Goal: Task Accomplishment & Management: Use online tool/utility

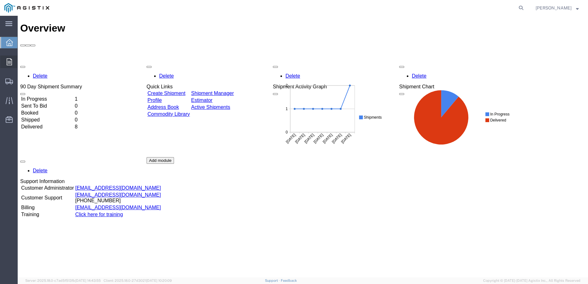
click at [10, 62] on icon at bounding box center [9, 61] width 5 height 7
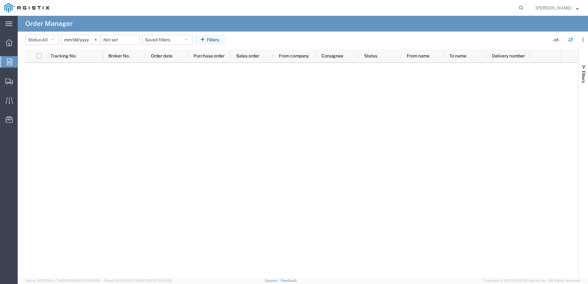
click at [75, 39] on input "2025-08-08" at bounding box center [81, 39] width 39 height 9
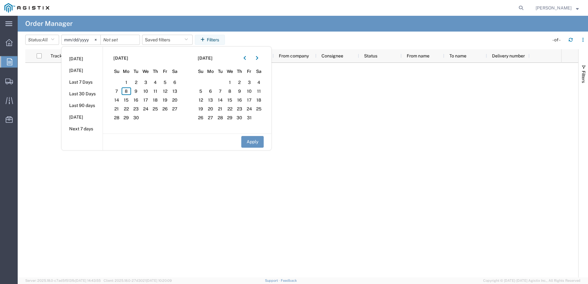
click at [71, 39] on input "2025-08-08" at bounding box center [81, 39] width 39 height 9
click at [250, 142] on button "Apply" at bounding box center [252, 142] width 22 height 12
type input "2024-11-07"
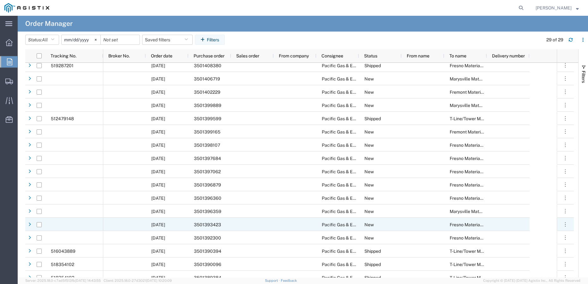
scroll to position [143, 0]
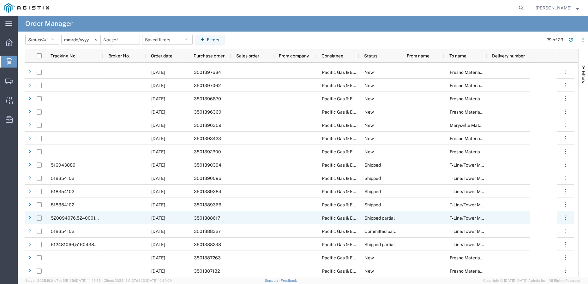
click at [39, 218] on input "Press Space to toggle row selection (unchecked)" at bounding box center [39, 218] width 5 height 5
checkbox input "true"
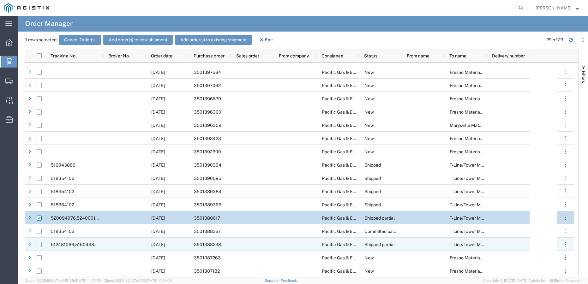
click at [39, 245] on input "Press Space to toggle row selection (unchecked)" at bounding box center [39, 244] width 5 height 5
checkbox input "true"
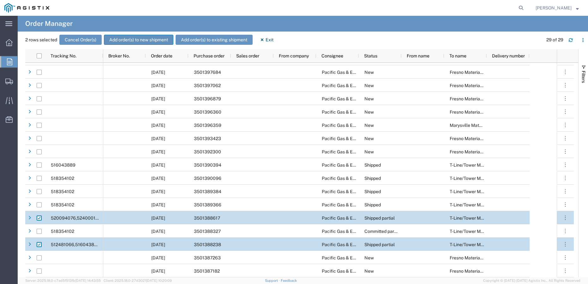
click at [142, 40] on button "Add order(s) to new shipment" at bounding box center [139, 40] width 70 height 10
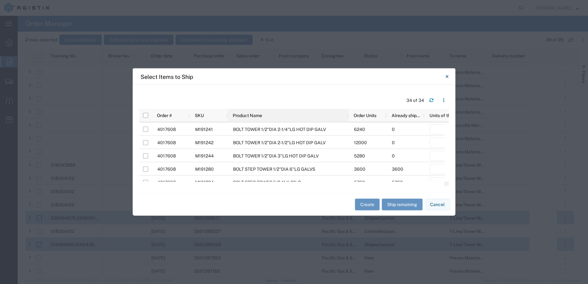
drag, startPoint x: 265, startPoint y: 114, endPoint x: 348, endPoint y: 122, distance: 83.5
click at [348, 122] on div at bounding box center [348, 115] width 3 height 13
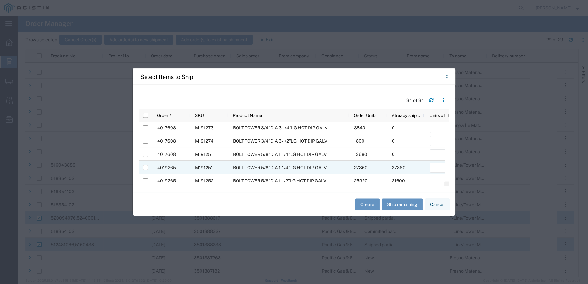
scroll to position [0, 0]
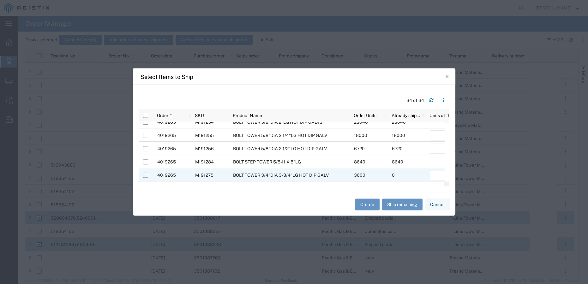
click at [146, 176] on input "Press Space to toggle row selection (unchecked)" at bounding box center [145, 175] width 5 height 5
checkbox input "true"
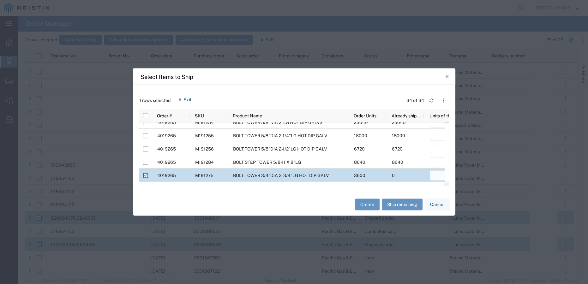
click at [438, 175] on input "number" at bounding box center [445, 176] width 30 height 10
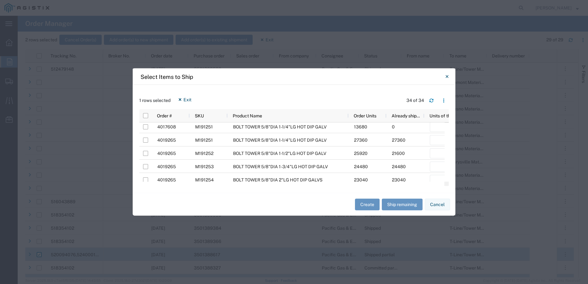
type input "3600"
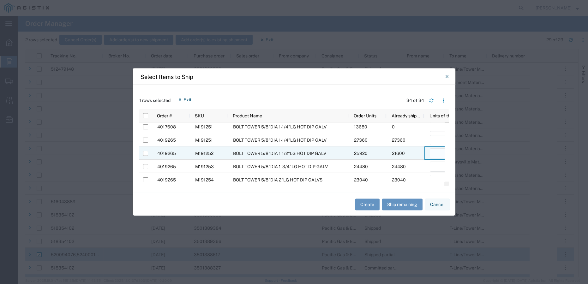
click at [438, 153] on input "number" at bounding box center [445, 154] width 30 height 10
type input "4320"
click at [147, 154] on input "Press Space to toggle row selection (unchecked)" at bounding box center [145, 153] width 5 height 5
checkbox input "true"
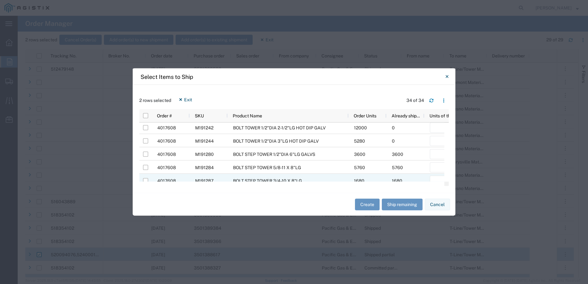
scroll to position [28, 0]
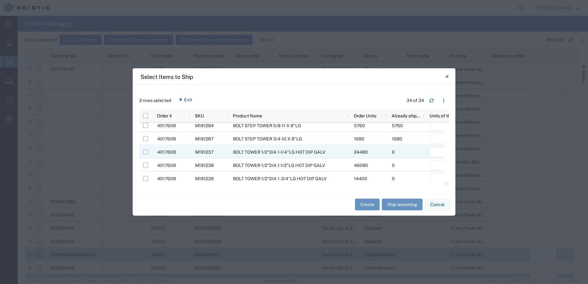
click at [145, 151] on input "Press Space to toggle row selection (unchecked)" at bounding box center [145, 152] width 5 height 5
checkbox input "true"
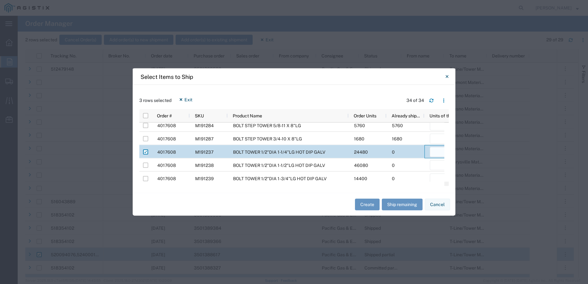
click at [434, 153] on input "number" at bounding box center [445, 152] width 30 height 10
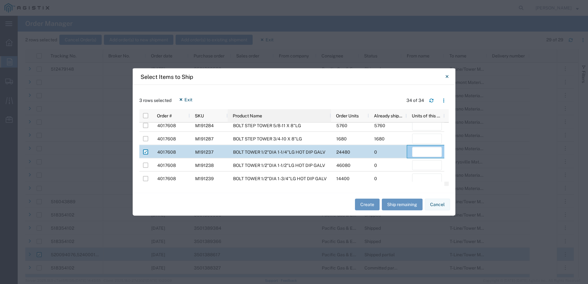
drag, startPoint x: 348, startPoint y: 115, endPoint x: 330, endPoint y: 116, distance: 17.7
click at [330, 116] on div at bounding box center [331, 115] width 3 height 13
click at [428, 155] on input "number" at bounding box center [427, 152] width 30 height 10
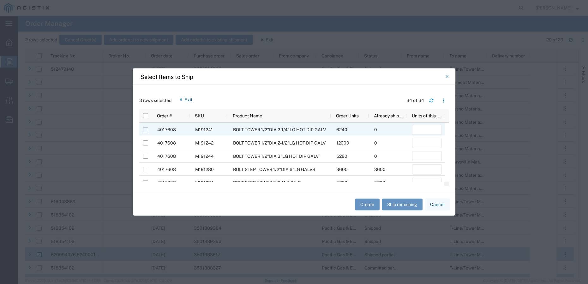
type input "24480"
click at [145, 131] on input "Press Space to toggle row selection (unchecked)" at bounding box center [145, 129] width 5 height 5
checkbox input "true"
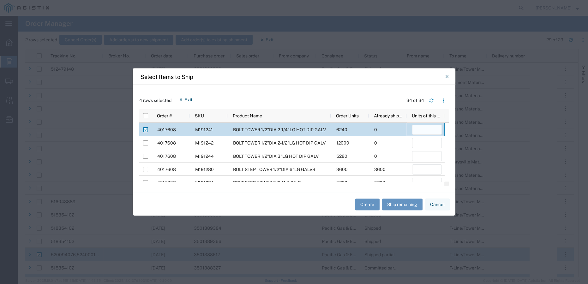
click at [430, 128] on input "number" at bounding box center [427, 130] width 30 height 10
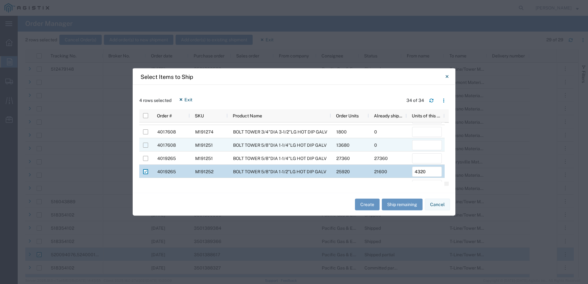
type input "6240"
click at [145, 147] on input "Press Space to toggle row selection (unchecked)" at bounding box center [145, 145] width 5 height 5
checkbox input "true"
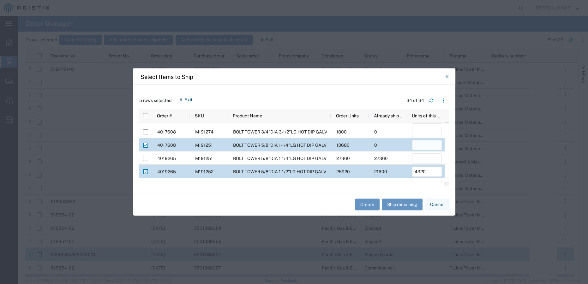
click at [428, 145] on input "number" at bounding box center [427, 146] width 30 height 10
type input "2"
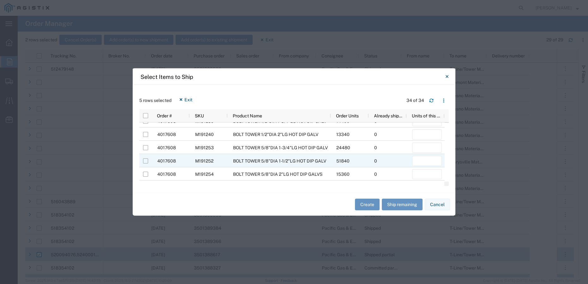
type input "13680"
click at [145, 161] on input "Press Space to toggle row selection (unchecked)" at bounding box center [145, 161] width 5 height 5
checkbox input "true"
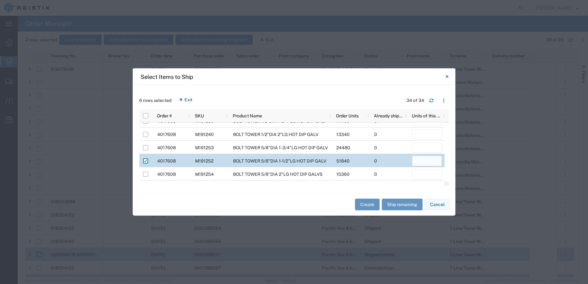
click at [430, 157] on input "number" at bounding box center [427, 161] width 30 height 10
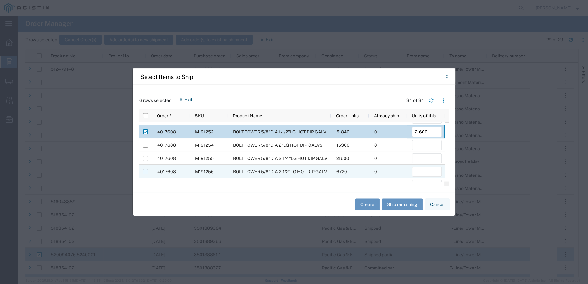
type input "21600"
click at [145, 173] on input "Press Space to toggle row selection (unchecked)" at bounding box center [145, 172] width 5 height 5
checkbox input "true"
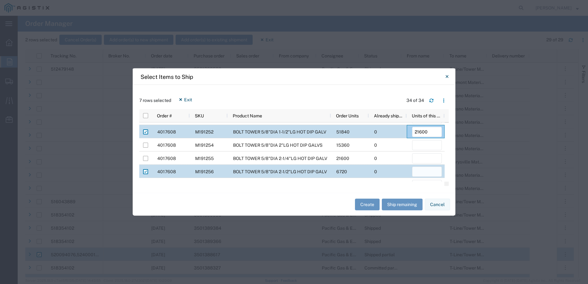
click at [421, 171] on input "number" at bounding box center [427, 172] width 30 height 10
type input "3"
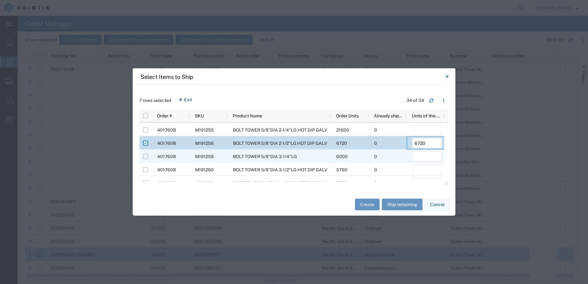
type input "6720"
click at [145, 157] on input "Press Space to toggle row selection (unchecked)" at bounding box center [145, 156] width 5 height 5
checkbox input "true"
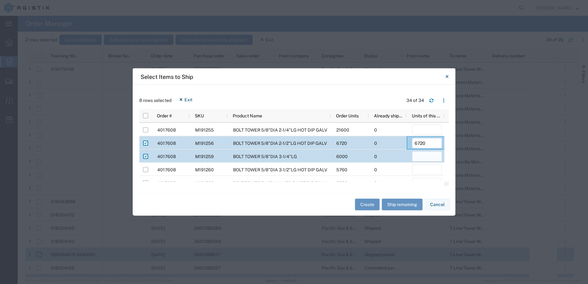
click at [425, 158] on input "number" at bounding box center [427, 157] width 30 height 10
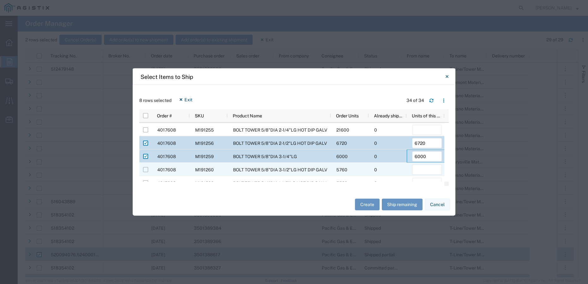
type input "6000"
click at [146, 170] on input "Press Space to toggle row selection (unchecked)" at bounding box center [145, 169] width 5 height 5
checkbox input "true"
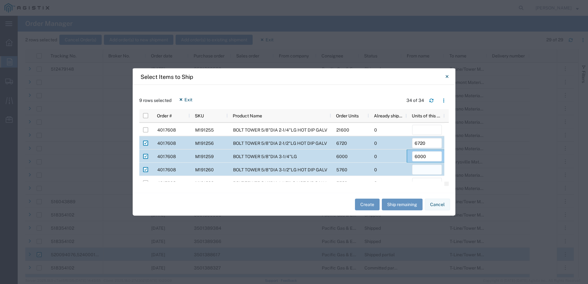
click at [421, 170] on input "number" at bounding box center [427, 170] width 30 height 10
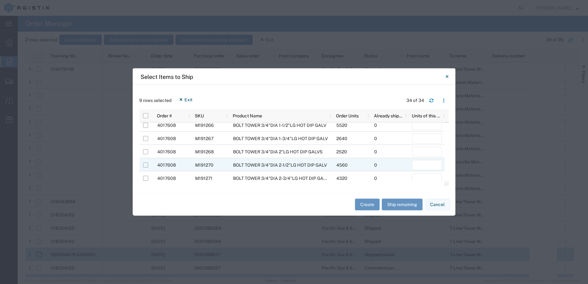
type input "5760"
click at [147, 167] on input "Press Space to toggle row selection (unchecked)" at bounding box center [145, 165] width 5 height 5
checkbox input "true"
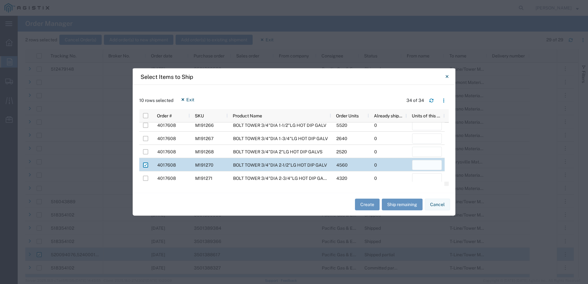
click at [421, 165] on input "number" at bounding box center [427, 166] width 30 height 10
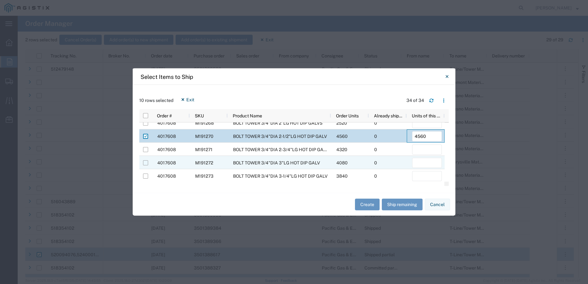
type input "4560"
click at [145, 163] on input "Press Space to toggle row selection (unchecked)" at bounding box center [145, 163] width 5 height 5
checkbox input "true"
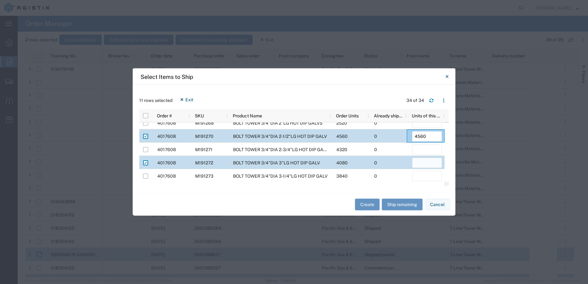
click at [424, 160] on input "number" at bounding box center [427, 163] width 30 height 10
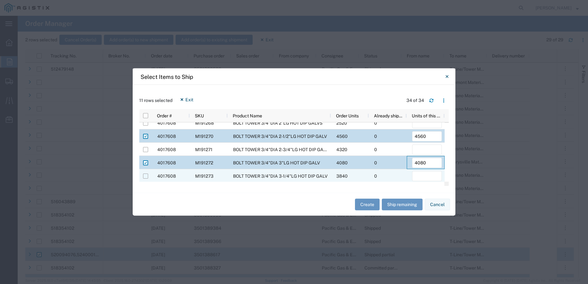
type input "4080"
click at [147, 176] on input "Press Space to toggle row selection (unchecked)" at bounding box center [145, 176] width 5 height 5
checkbox input "true"
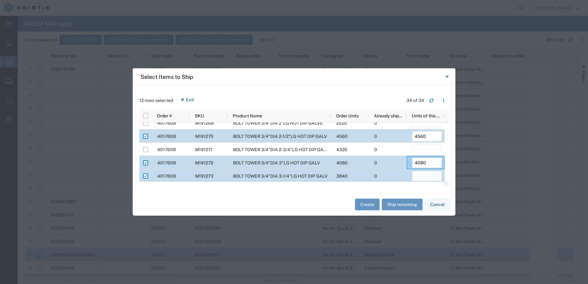
click at [434, 175] on input "number" at bounding box center [427, 177] width 30 height 10
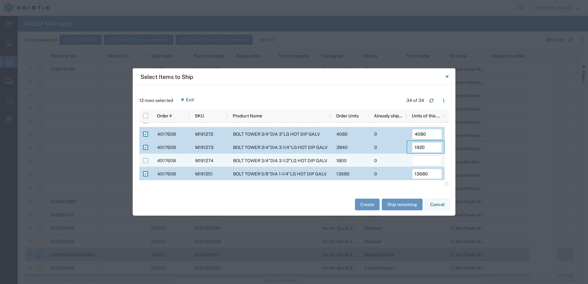
type input "1920"
click at [145, 160] on input "Press Space to toggle row selection (unchecked)" at bounding box center [145, 161] width 5 height 5
checkbox input "true"
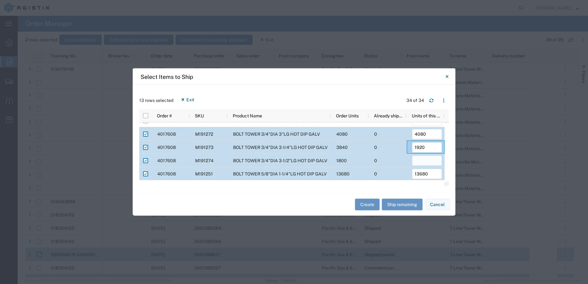
click at [424, 160] on input "number" at bounding box center [427, 161] width 30 height 10
type input "1800"
click at [364, 205] on button "Create" at bounding box center [367, 205] width 25 height 12
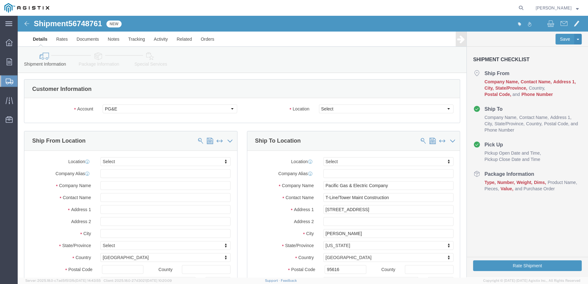
select select
click select "Select All Others Fremont DC Fresno DC Wheatland DC"
select select "23082"
click select "Select All Others Fremont DC Fresno DC Wheatland DC"
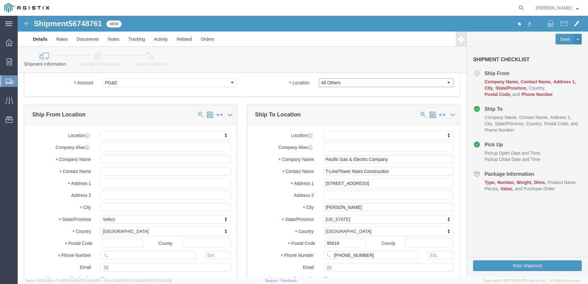
scroll to position [57, 0]
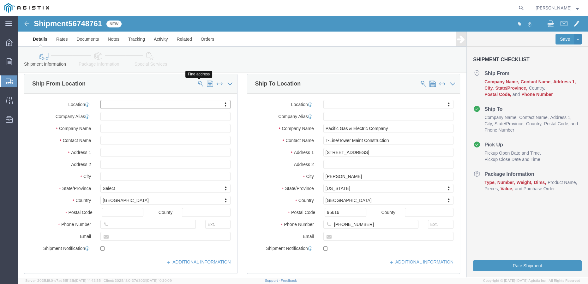
click span
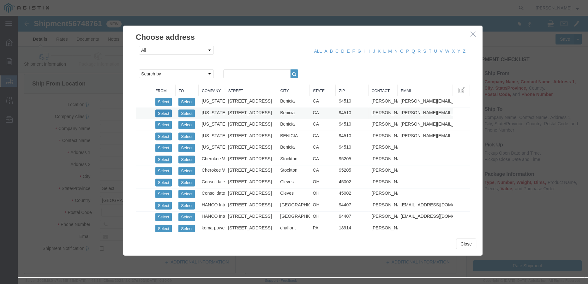
click button "Select"
select select "CA"
click button "Close"
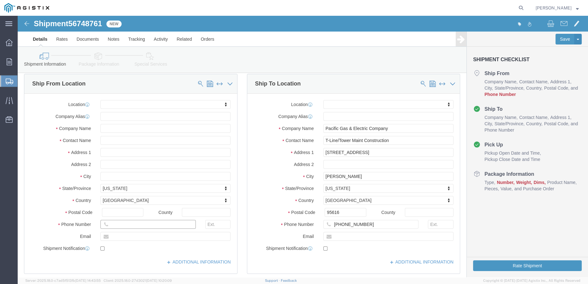
click input "text"
type input "7077413277"
click label
click input "checkbox"
click label
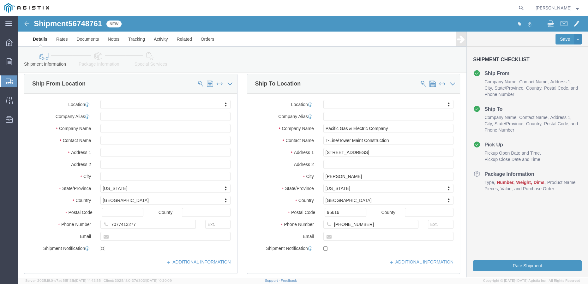
click input "checkbox"
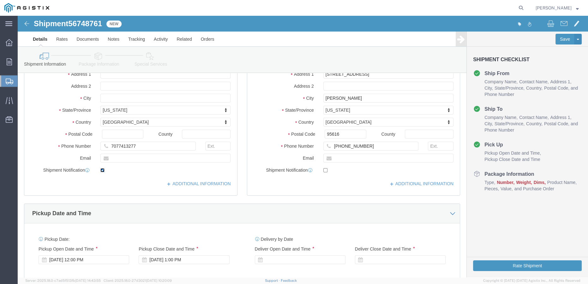
scroll to position [201, 0]
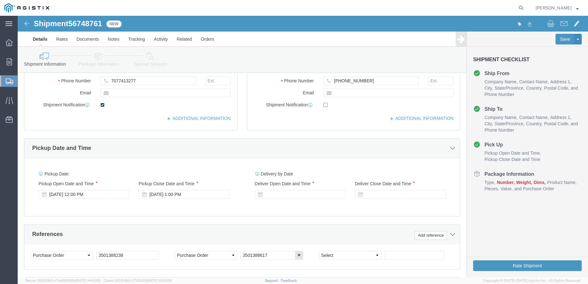
click input "checkbox"
checkbox input "false"
click div "Sep 08 2025 12:00 PM"
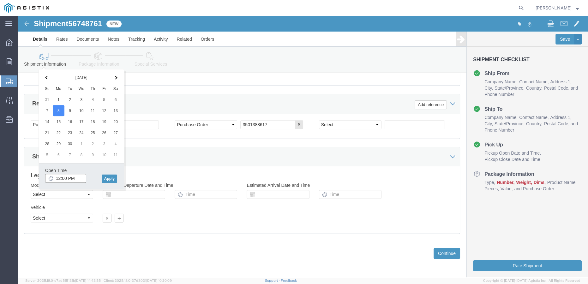
click input "12:00 PM"
type input "12:30 PM"
click button "Apply"
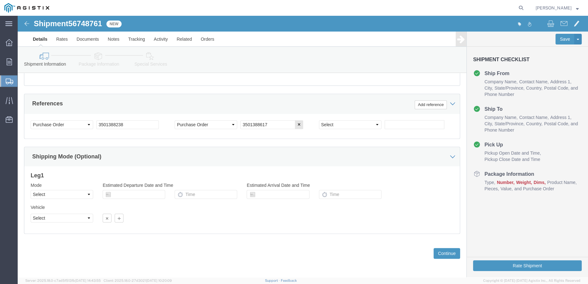
scroll to position [217, 0]
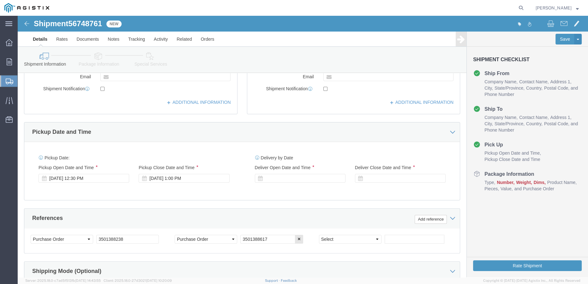
click div
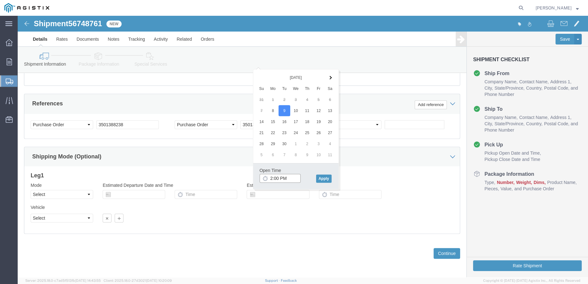
drag, startPoint x: 257, startPoint y: 158, endPoint x: 246, endPoint y: 158, distance: 11.1
click input "2:00 PM"
drag, startPoint x: 271, startPoint y: 161, endPoint x: 243, endPoint y: 161, distance: 28.1
click input "2:00 PM"
type input "9a:00 PM"
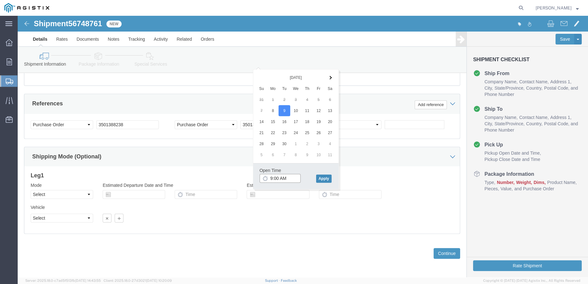
type input "9:00 AM"
click button "Apply"
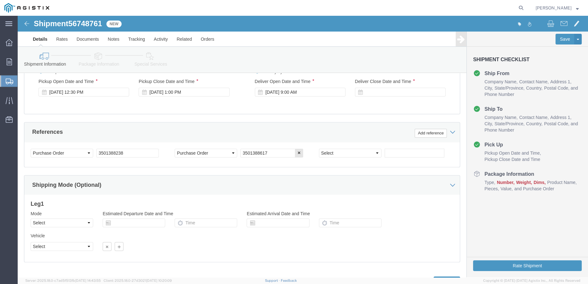
scroll to position [246, 0]
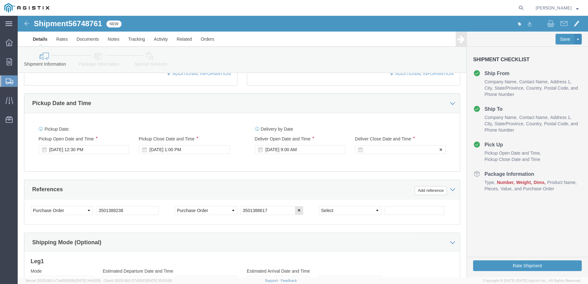
click div
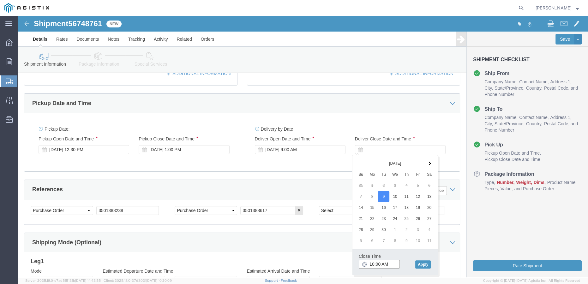
drag, startPoint x: 374, startPoint y: 246, endPoint x: 351, endPoint y: 248, distance: 22.5
click input "10:00 AM"
type input "3p:00 AM"
type input "3:00 PM"
click button "Apply"
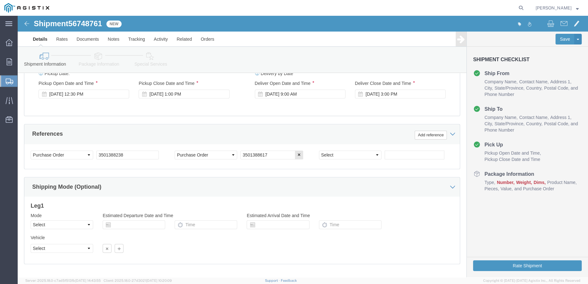
scroll to position [332, 0]
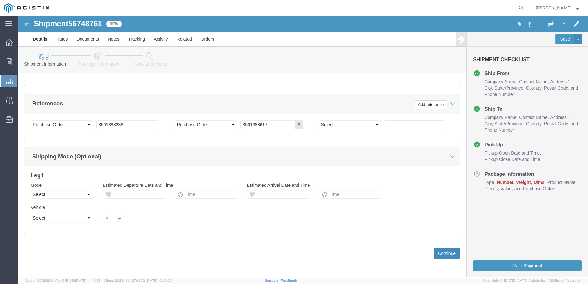
click button "Continue"
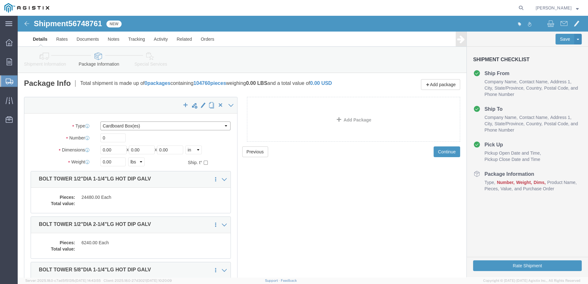
click select "Select Bulk Bundle(s) Cardboard Box(es) Carton(s) Crate(s) Drum(s) (Fiberboard)…"
select select "PSNS"
click select "Select Bulk Bundle(s) Cardboard Box(es) Carton(s) Crate(s) Drum(s) (Fiberboard)…"
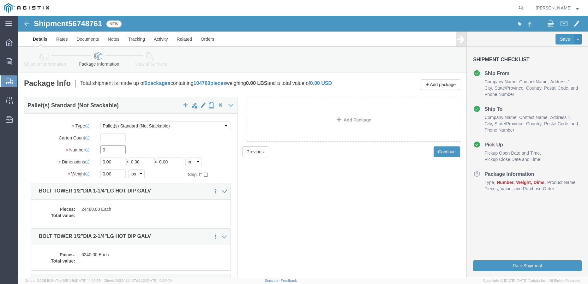
click input "0"
drag, startPoint x: 95, startPoint y: 134, endPoint x: 69, endPoint y: 133, distance: 25.9
click div "Number 0"
type input "28"
type input "40"
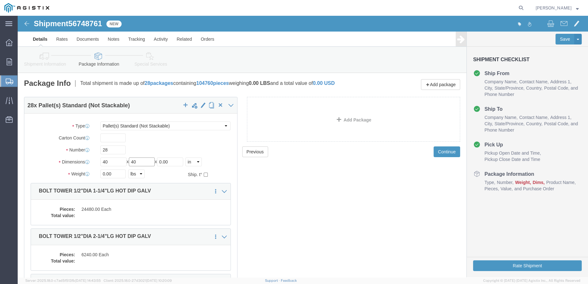
type input "40"
type input "30"
click input "40"
type input "42"
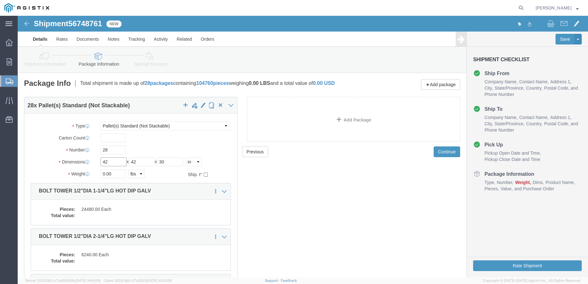
drag, startPoint x: 97, startPoint y: 152, endPoint x: 71, endPoint y: 148, distance: 25.8
click div "Dimensions Length 42 x Width 42 x Height 30 Select cm ft in"
type input "36"
type input "40"
click input "0.00"
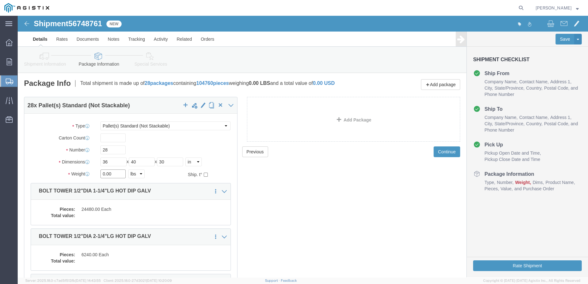
drag, startPoint x: 99, startPoint y: 162, endPoint x: 67, endPoint y: 161, distance: 32.3
click div "Weight 0.00 Select kgs lbs Ship. t°"
type input "40500"
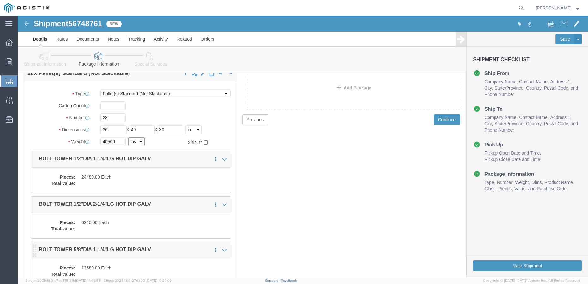
scroll to position [57, 0]
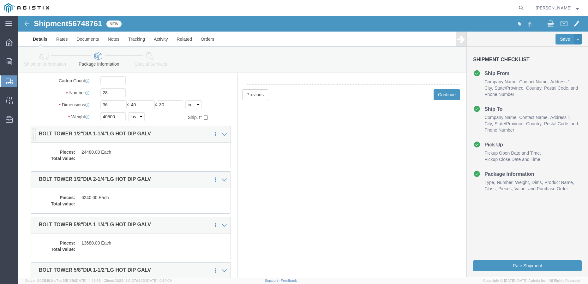
click dd "24480.00 Each"
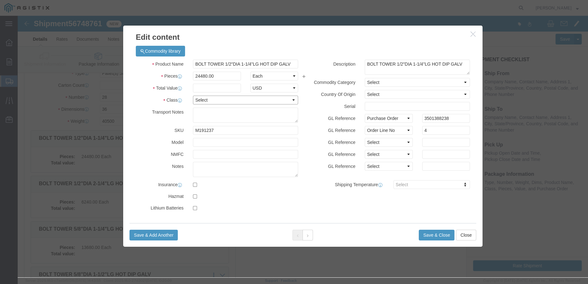
click select "Select 50 55 60 65 70 85 92.5 100 125 175 250 300 400"
select select "55"
click select "Select 50 55 60 65 70 85 92.5 100 125 175 250 300 400"
click input "text"
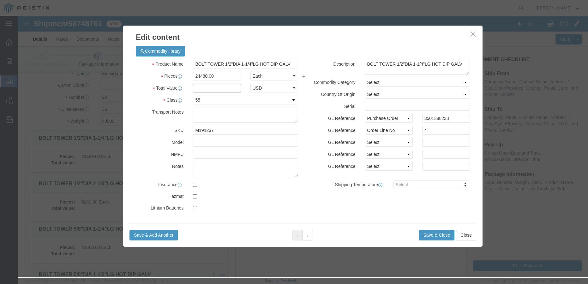
click input "text"
click label
click input "checkbox"
checkbox input "true"
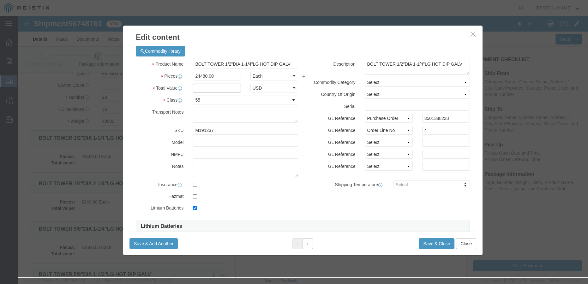
click input "text"
type input "18360"
select select "USD"
click button "Save & Close"
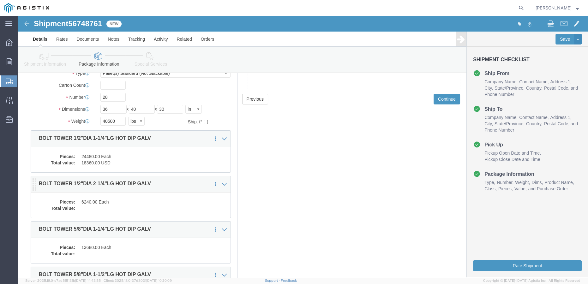
click dd "6240.00 Each"
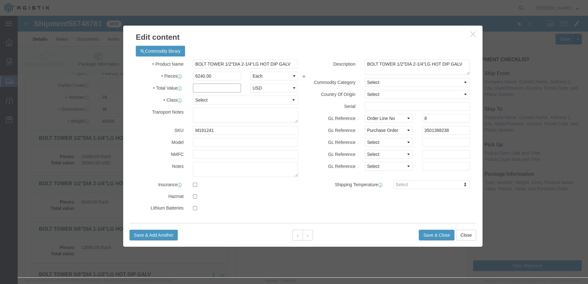
click input "text"
type input "5336"
select select "USD"
click select "Select 50 55 60 65 70 85 92.5 100 125 175 250 300 400"
select select "55"
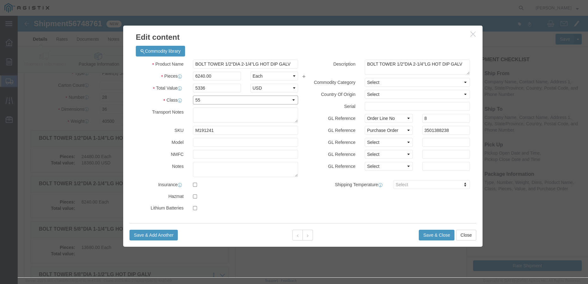
click select "Select 50 55 60 65 70 85 92.5 100 125 175 250 300 400"
click button "Save & Close"
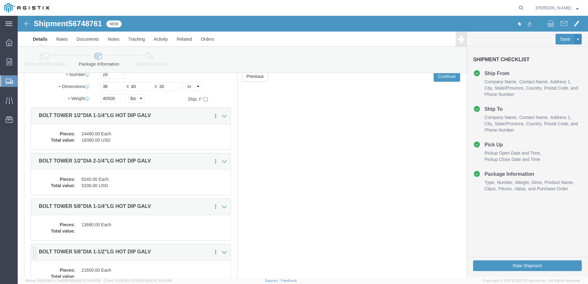
scroll to position [115, 0]
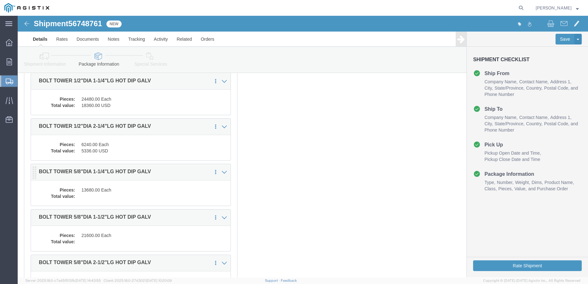
click dd "13680.00 Each"
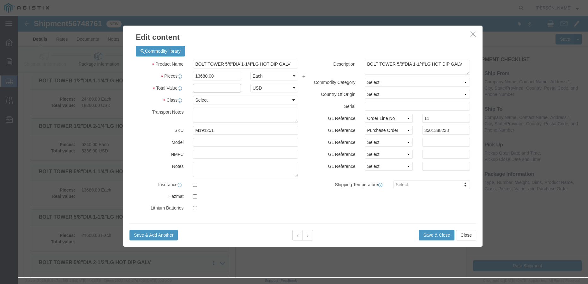
click input "text"
click h3 "Edit content"
click input "text"
drag, startPoint x: 113, startPoint y: 63, endPoint x: 124, endPoint y: 64, distance: 10.5
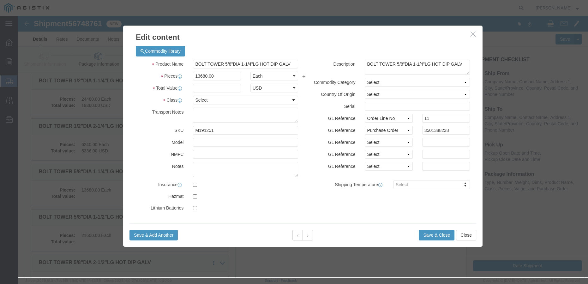
click label "Pieces"
click input "text"
click label "Class"
click input "text"
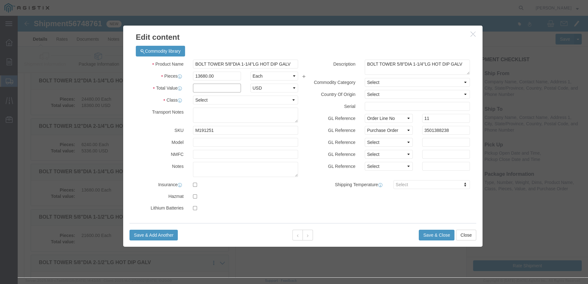
click input "text"
type input "13270"
select select "USD"
click select "Select 50 55 60 65 70 85 92.5 100 125 175 250 300 400"
select select "55"
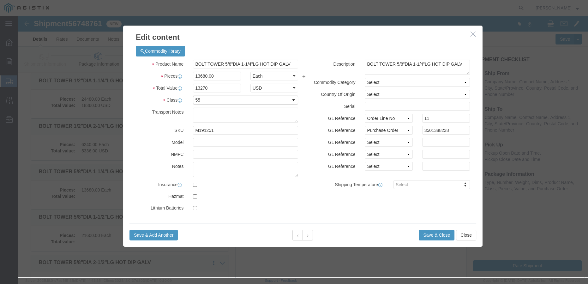
click select "Select 50 55 60 65 70 85 92.5 100 125 175 250 300 400"
click button "Save & Close"
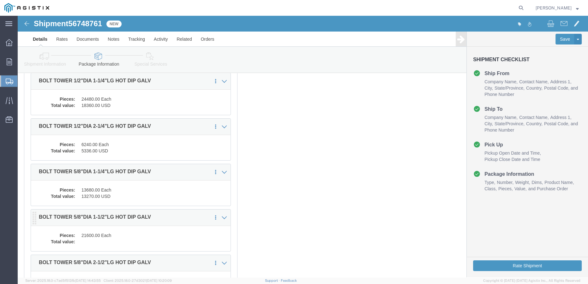
click dd
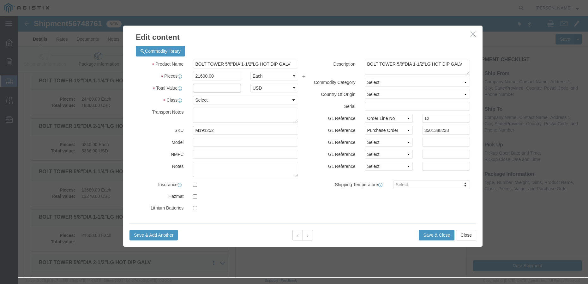
click input "text"
type input "21384"
select select "USD"
click select "Select 50 55 60 65 70 85 92.5 100 125 175 250 300 400"
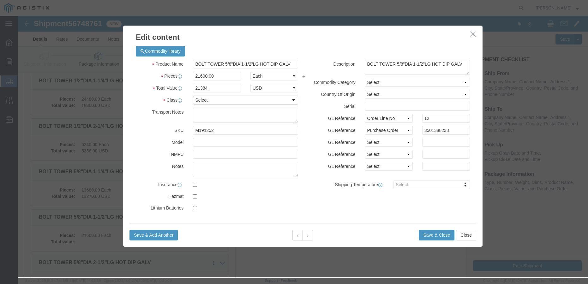
select select "55"
click select "Select 50 55 60 65 70 85 92.5 100 125 175 250 300 400"
click button "Save & Close"
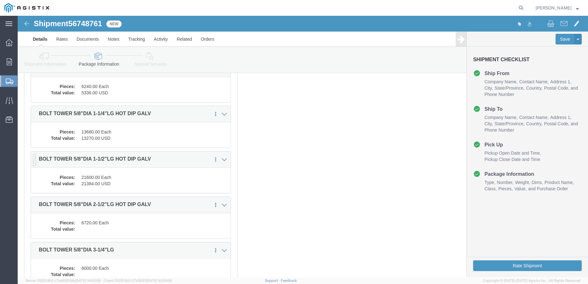
scroll to position [201, 0]
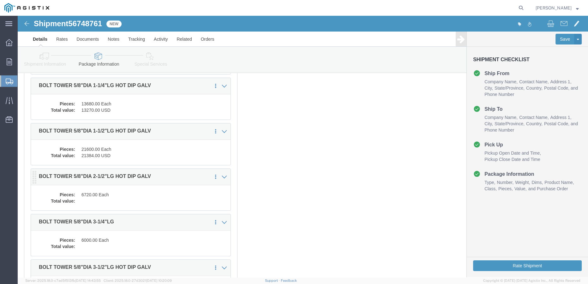
click dd
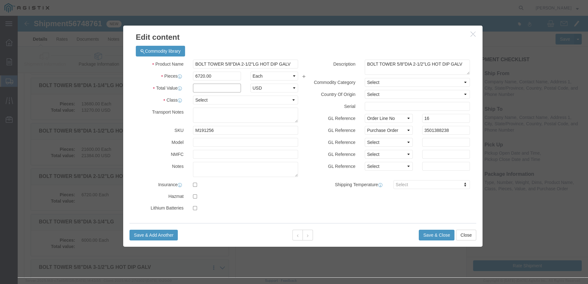
click input "text"
type input "8266"
select select "USD"
click select "Select 50 55 60 65 70 85 92.5 100 125 175 250 300 400"
select select "55"
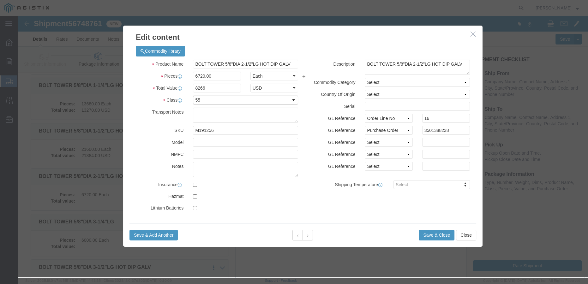
click select "Select 50 55 60 65 70 85 92.5 100 125 175 250 300 400"
click button "Save & Close"
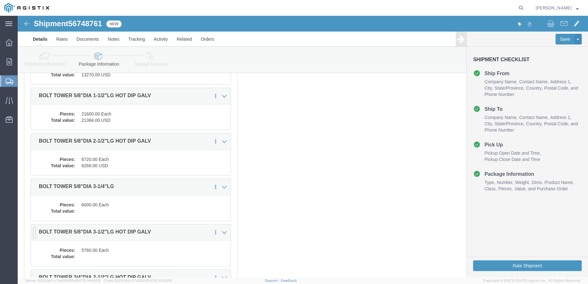
scroll to position [258, 0]
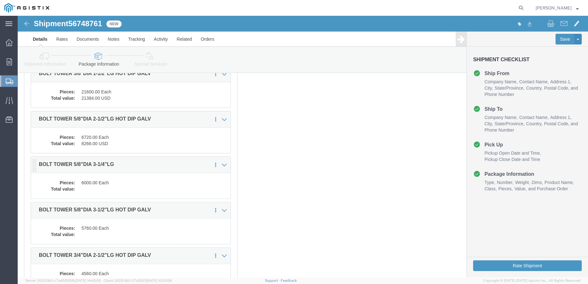
click dd "6000.00 Each"
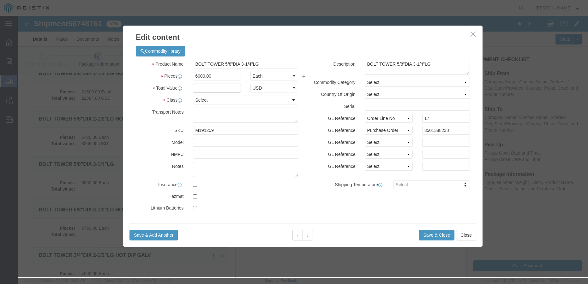
click input "text"
type input "8040"
select select "USD"
click select "Select 50 55 60 65 70 85 92.5 100 125 175 250 300 400"
select select "55"
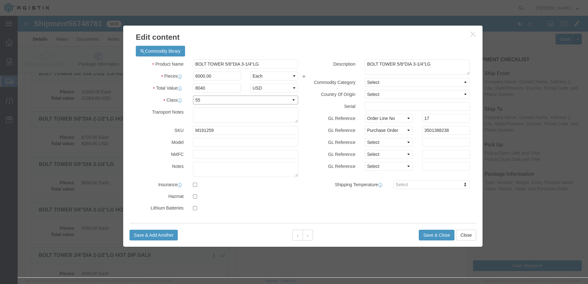
click select "Select 50 55 60 65 70 85 92.5 100 125 175 250 300 400"
click div "Product Name BOLT TOWER 5/8"DIA 3-1/4"LG Pieces 6000.00 Select Bag Barrels 100B…"
click button "Save & Close"
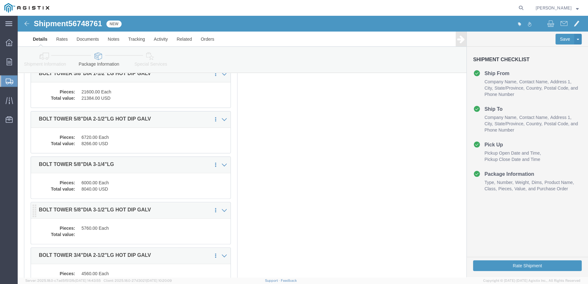
click dd
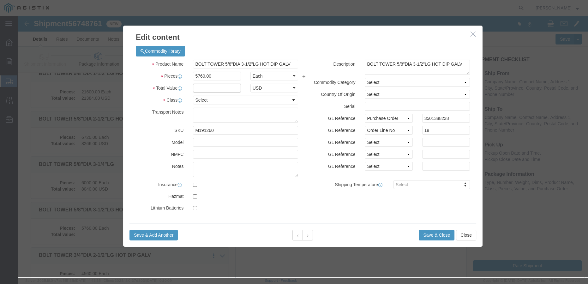
click input "text"
type input "8986"
select select "USD"
click select "Select 50 55 60 65 70 85 92.5 100 125 175 250 300 400"
select select "55"
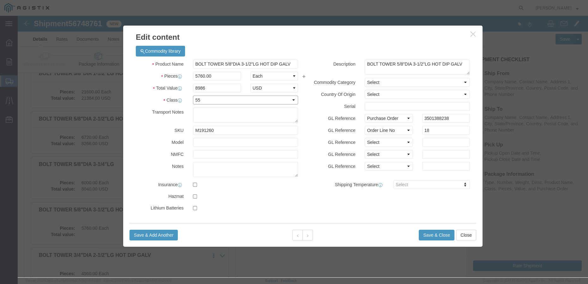
click select "Select 50 55 60 65 70 85 92.5 100 125 175 250 300 400"
click button "Save & Close"
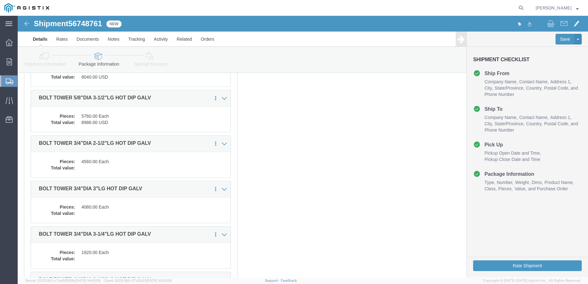
scroll to position [402, 0]
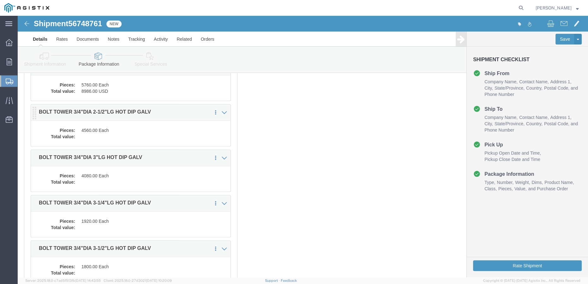
click dd
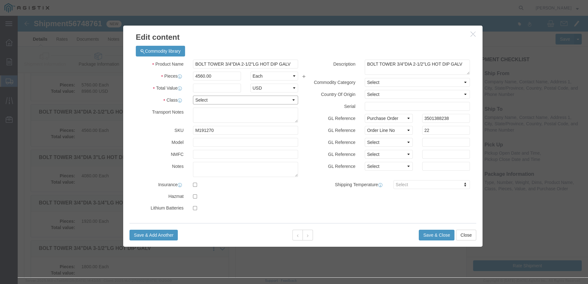
click select "Select 50 55 60 65 70 85 92.5 100 125 175 250 300 400"
select select "55"
click select "Select 50 55 60 65 70 85 92.5 100 125 175 250 300 400"
click input "text"
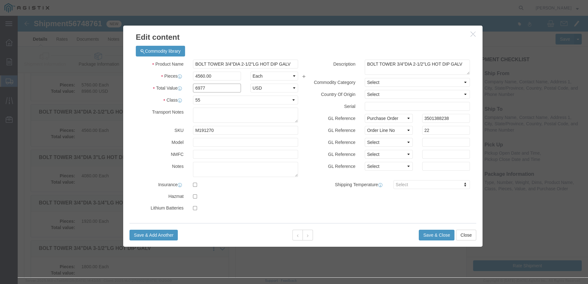
type input "6977"
select select "USD"
click button "Save & Close"
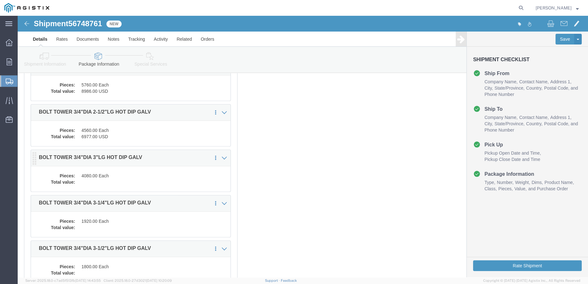
click dd
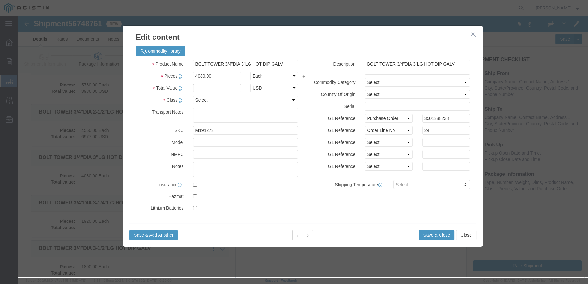
click input "text"
drag, startPoint x: 182, startPoint y: 83, endPoint x: 182, endPoint y: 87, distance: 3.8
click select "Select 50 55 60 65 70 85 92.5 100 125 175 250 300 400"
select select "55"
click select "Select 50 55 60 65 70 85 92.5 100 125 175 250 300 400"
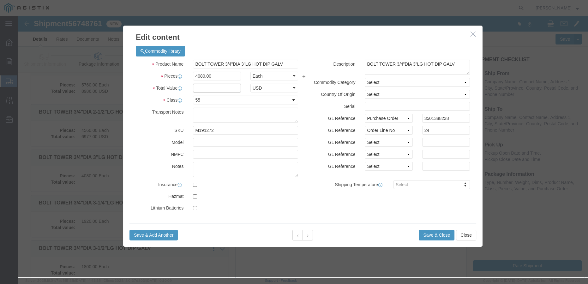
click input "text"
type input "9506"
select select "USD"
click button "Save & Close"
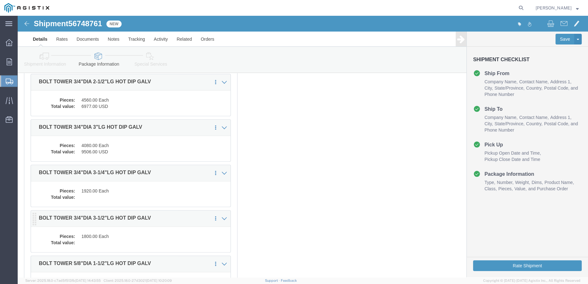
scroll to position [459, 0]
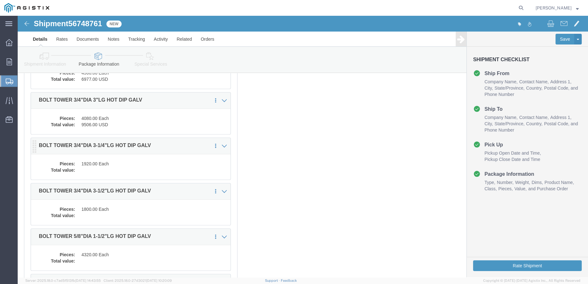
click dd "1920.00 Each"
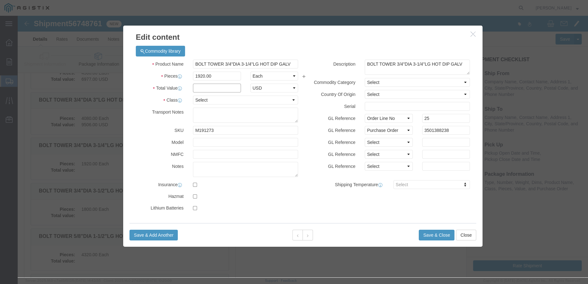
click input "text"
click select "Select 50 55 60 65 70 85 92.5 100 125 175 250 300 400"
select select "55"
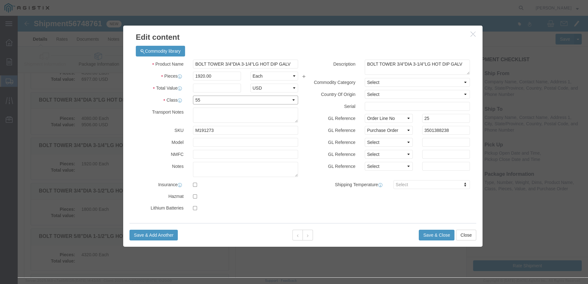
click select "Select 50 55 60 65 70 85 92.5 100 125 175 250 300 400"
click input "text"
type input "4896"
select select "USD"
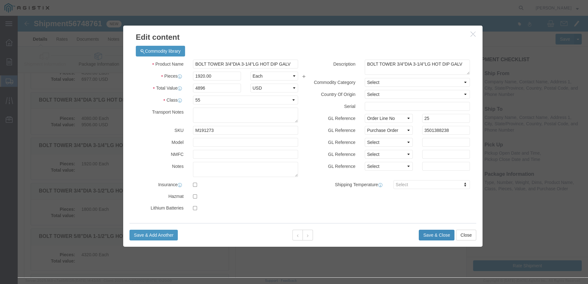
click button "Save & Close"
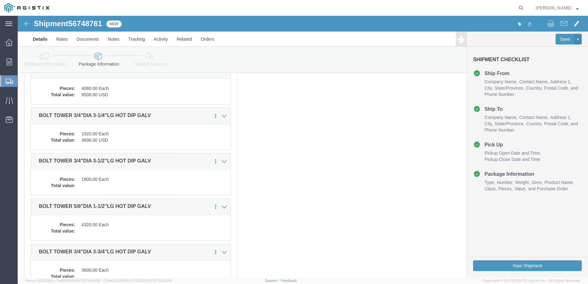
scroll to position [517, 0]
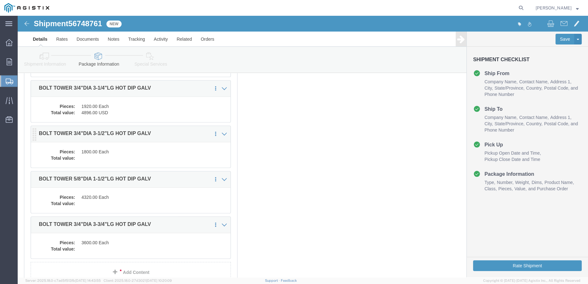
click dd
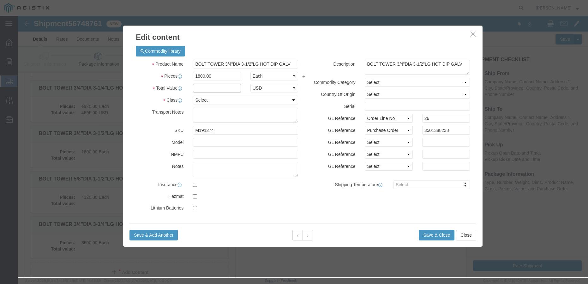
click input "text"
type input "4770"
select select "USD"
click select "Select 50 55 60 65 70 85 92.5 100 125 175 250 300 400"
select select "55"
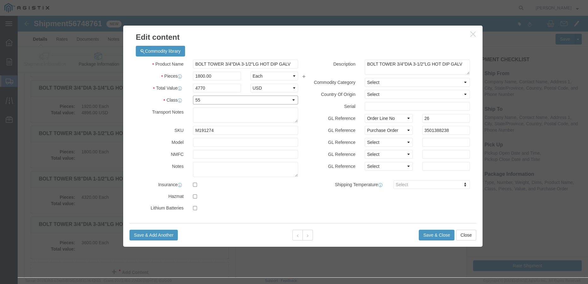
click select "Select 50 55 60 65 70 85 92.5 100 125 175 250 300 400"
click button "Save & Close"
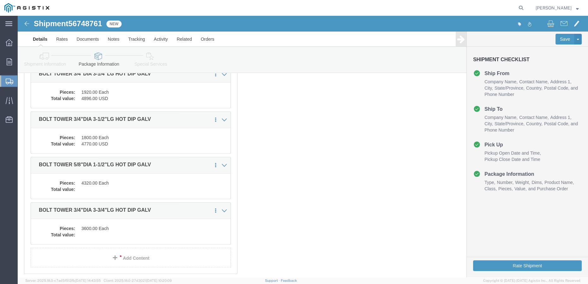
scroll to position [553, 0]
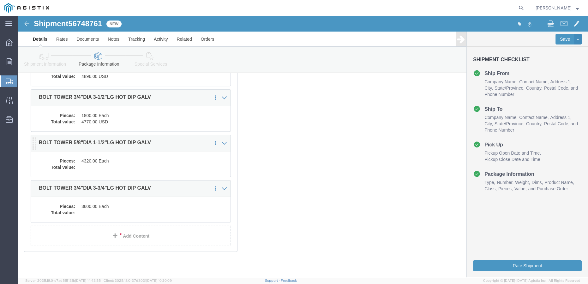
click dd
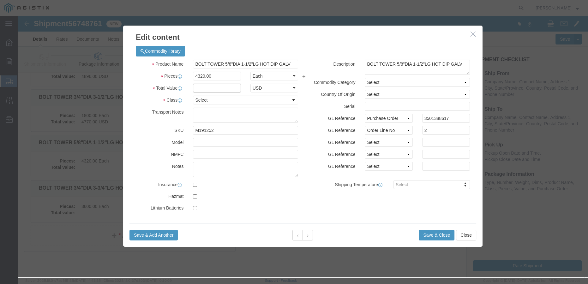
click input "text"
type input "4277"
click select "Select 50 55 60 65 70 85 92.5 100 125 175 250 300 400"
select select "55"
click select "Select 50 55 60 65 70 85 92.5 100 125 175 250 300 400"
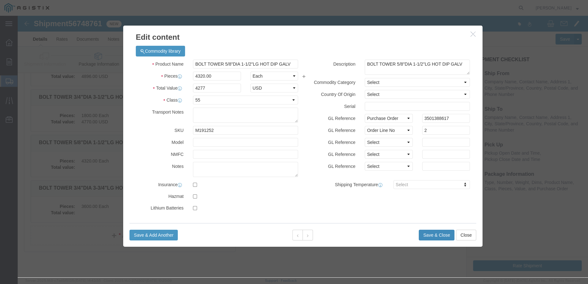
click button "Save & Close"
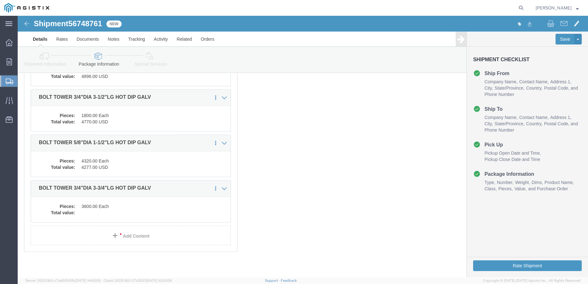
click dd
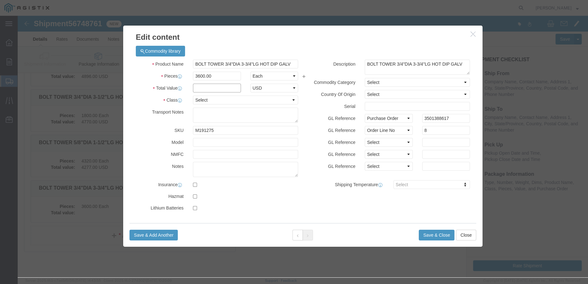
click input "text"
type input "10188"
select select "USD"
click select "Select 50 55 60 65 70 85 92.5 100 125 175 250 300 400"
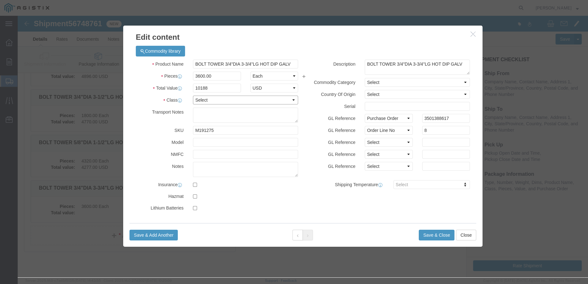
select select "55"
click select "Select 50 55 60 65 70 85 92.5 100 125 175 250 300 400"
click button "Save & Close"
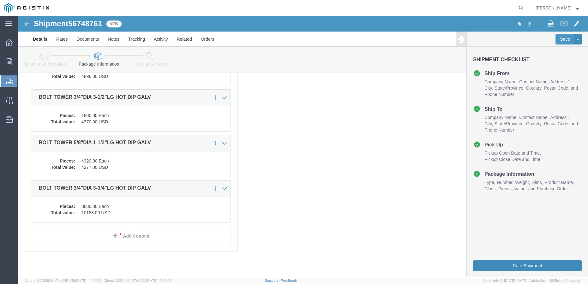
click button "Rate Shipment"
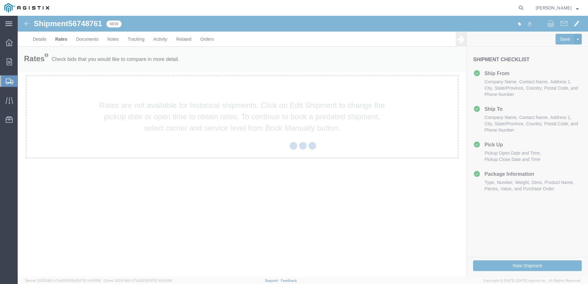
scroll to position [0, 0]
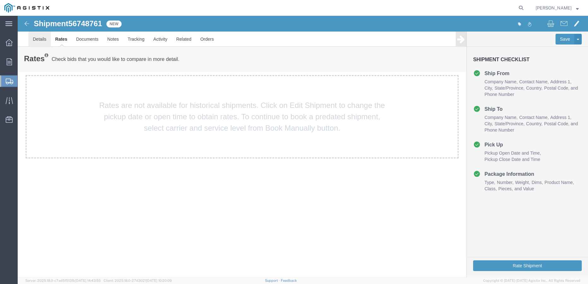
click at [41, 39] on link "Details" at bounding box center [39, 39] width 22 height 15
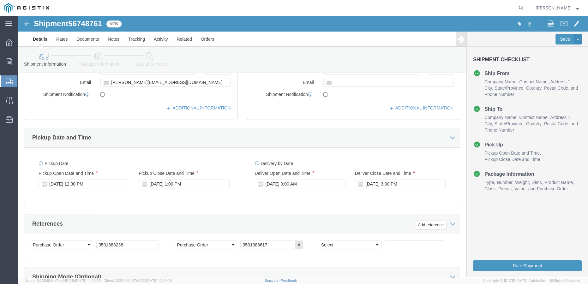
scroll to position [258, 0]
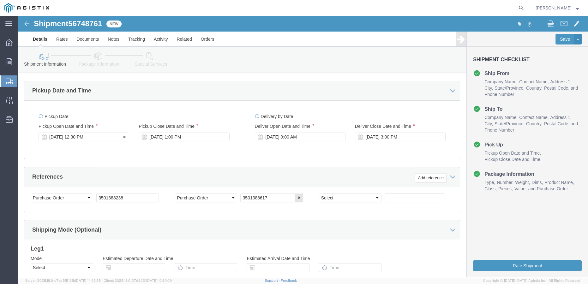
click div "Sep 08 2025 12:30 PM"
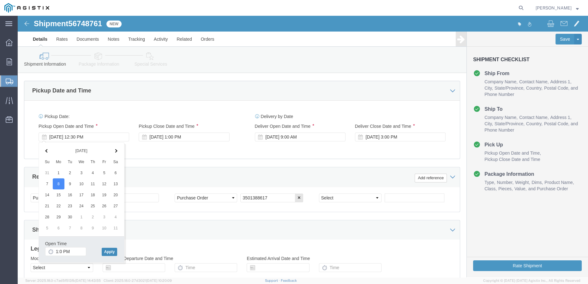
type input "1:00 PM"
click button "Apply"
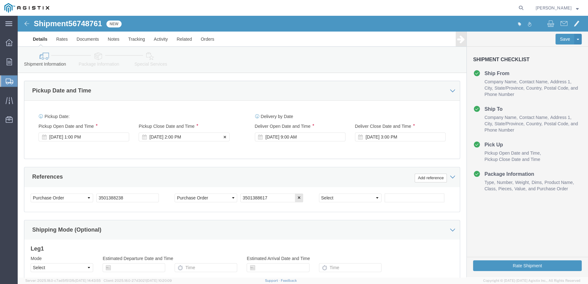
click div "Sep 08 2025 2:00 PM"
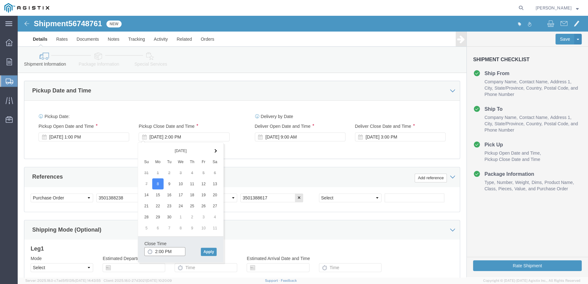
click input "2:00 PM"
type input "4:00 PM"
click button "Apply"
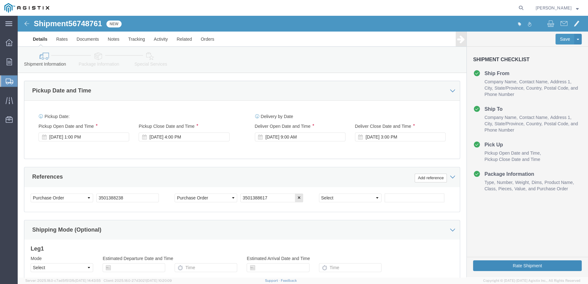
click button "Rate Shipment"
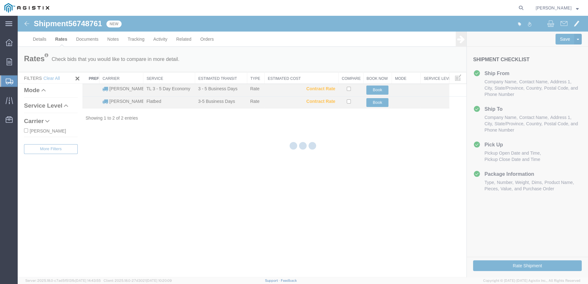
scroll to position [0, 0]
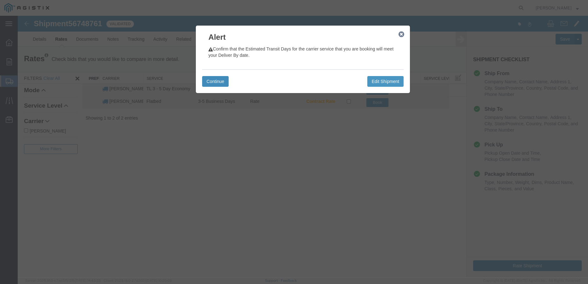
click at [217, 82] on button "Continue" at bounding box center [215, 81] width 27 height 11
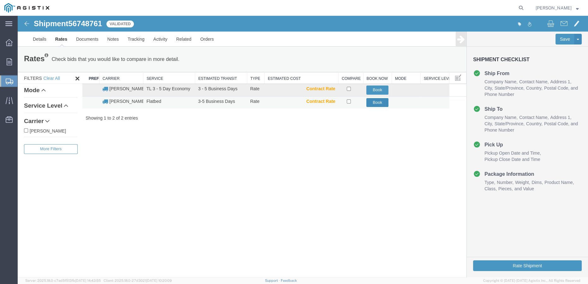
click at [380, 104] on button "Book" at bounding box center [378, 102] width 22 height 9
